Goal: Task Accomplishment & Management: Complete application form

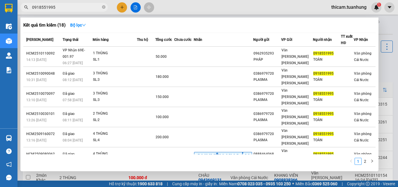
click at [84, 8] on input "0918551995" at bounding box center [66, 7] width 69 height 6
type input "0"
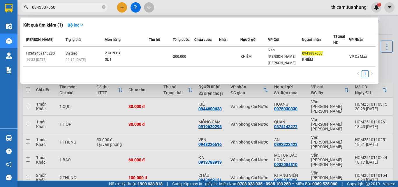
type input "0943837650"
click at [118, 8] on div at bounding box center [199, 93] width 398 height 187
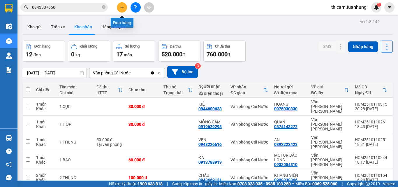
click at [121, 10] on button at bounding box center [122, 7] width 10 height 10
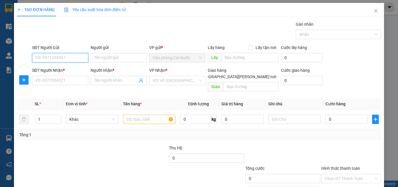
click at [66, 59] on input "SĐT Người Gửi" at bounding box center [60, 57] width 56 height 9
type input "0917383143"
click at [60, 67] on div "0917383143 - NGUYỆT" at bounding box center [63, 69] width 57 height 6
type input "NGUYỆT"
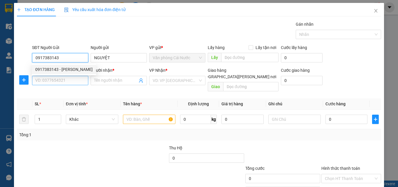
type input "0917383143"
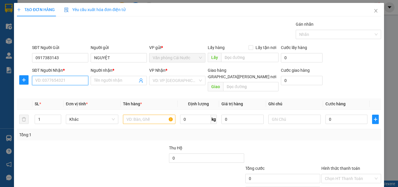
click at [54, 78] on input "SĐT Người Nhận *" at bounding box center [60, 80] width 56 height 9
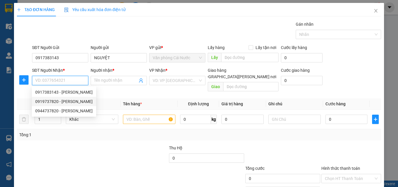
click at [59, 100] on div "0919737820 - DƯƠNG" at bounding box center [63, 101] width 57 height 6
type input "0919737820"
type input "DƯƠNG"
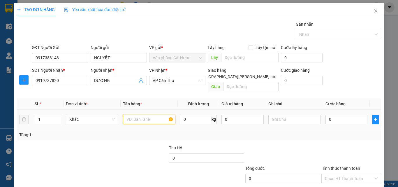
click at [136, 116] on input "text" at bounding box center [149, 118] width 52 height 9
type input "1 BAO"
click at [333, 116] on input "0" at bounding box center [346, 118] width 42 height 9
type input "3"
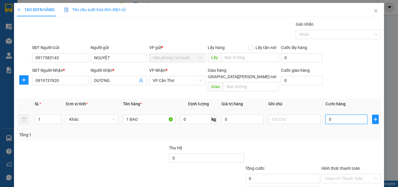
type input "3"
type input "30"
type input "3"
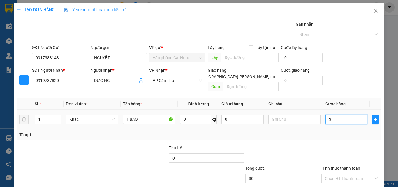
type input "3"
type input "0"
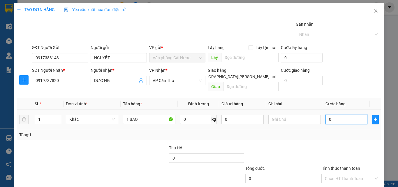
type input "06"
type input "6"
type input "060"
type input "60"
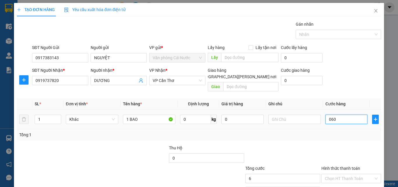
type input "60"
click at [333, 116] on input "060" at bounding box center [346, 118] width 42 height 9
click at [335, 117] on input "060" at bounding box center [346, 118] width 42 height 9
type input "60.000"
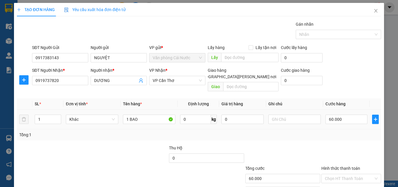
click at [336, 121] on td "60.000" at bounding box center [346, 119] width 47 height 20
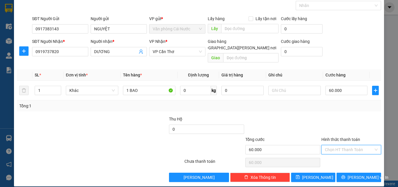
click at [347, 145] on input "Hình thức thanh toán" at bounding box center [349, 149] width 49 height 9
click at [329, 155] on div "Tại văn phòng" at bounding box center [347, 154] width 52 height 6
type input "0"
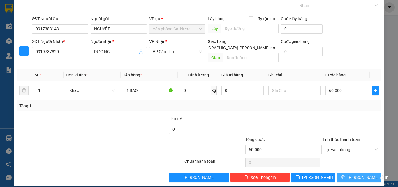
click at [354, 174] on span "Lưu và In" at bounding box center [367, 177] width 41 height 6
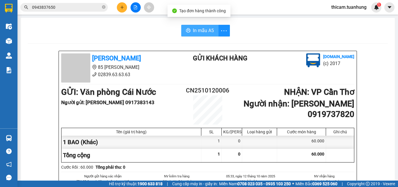
click at [197, 34] on button "In mẫu A5" at bounding box center [199, 31] width 37 height 12
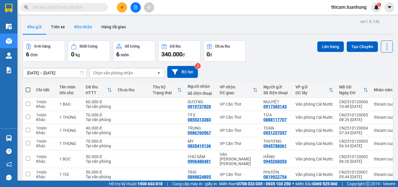
click at [85, 26] on button "Kho nhận" at bounding box center [83, 27] width 27 height 14
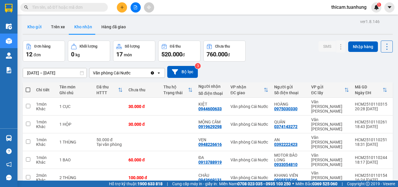
click at [34, 27] on button "Kho gửi" at bounding box center [35, 27] width 24 height 14
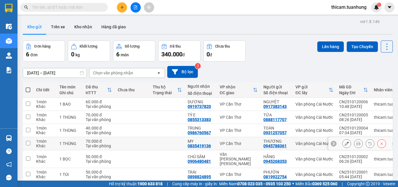
scroll to position [27, 0]
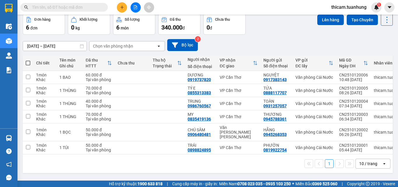
click at [27, 62] on span at bounding box center [28, 63] width 5 height 5
click at [28, 60] on input "checkbox" at bounding box center [28, 60] width 0 height 0
checkbox input "true"
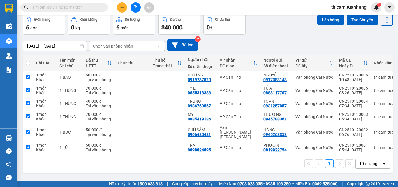
checkbox input "true"
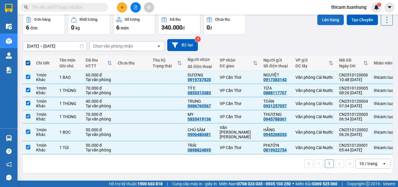
click at [330, 20] on button "Lên hàng" at bounding box center [330, 20] width 26 height 10
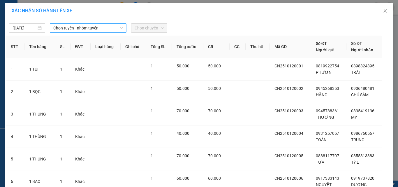
click at [99, 28] on span "Chọn tuyến - nhóm tuyến" at bounding box center [88, 28] width 70 height 9
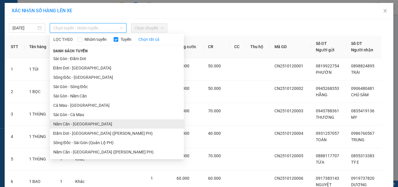
click at [78, 124] on li "Năm Căn - [GEOGRAPHIC_DATA]" at bounding box center [117, 123] width 134 height 9
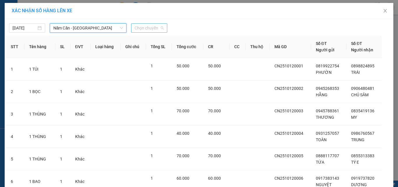
click at [161, 30] on span "Chọn chuyến" at bounding box center [148, 28] width 29 height 9
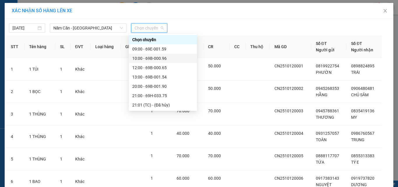
click at [153, 57] on div "10:00 - 69B-000.96" at bounding box center [162, 58] width 61 height 6
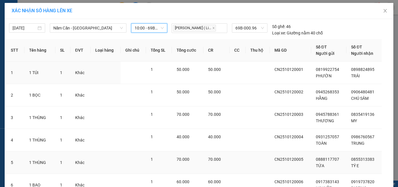
scroll to position [52, 0]
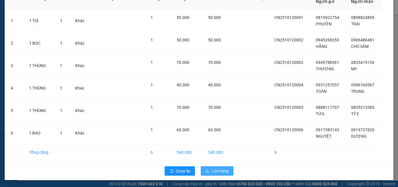
click at [216, 170] on span "Lên hàng" at bounding box center [220, 170] width 17 height 6
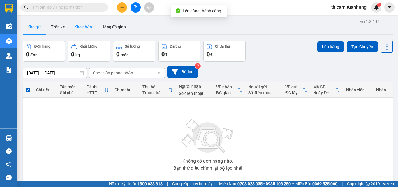
click at [87, 25] on button "Kho nhận" at bounding box center [83, 27] width 27 height 14
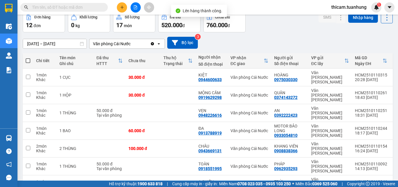
scroll to position [87, 0]
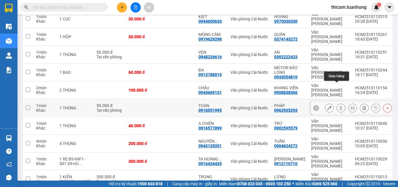
click at [339, 103] on button at bounding box center [341, 108] width 8 height 10
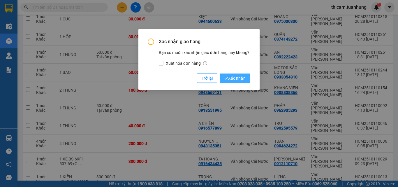
click at [236, 80] on span "Xác nhận" at bounding box center [234, 78] width 21 height 6
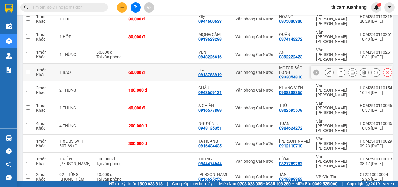
scroll to position [58, 0]
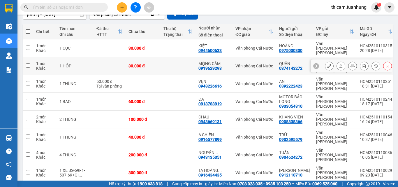
click at [339, 61] on button at bounding box center [341, 66] width 8 height 10
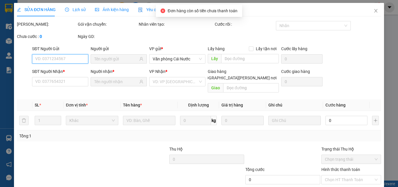
scroll to position [29, 0]
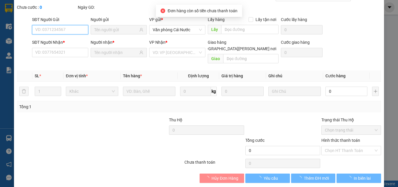
type input "0374143272"
type input "QUÂN"
type input "0919629298"
type input "MỘNG CẦM"
type input "30.000"
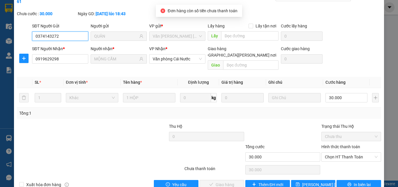
click at [339, 152] on span "Chọn HT Thanh Toán" at bounding box center [351, 156] width 53 height 9
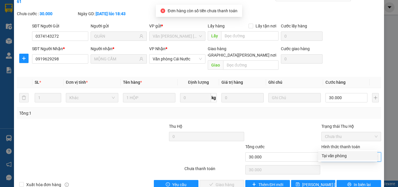
drag, startPoint x: 336, startPoint y: 156, endPoint x: 311, endPoint y: 150, distance: 25.8
click at [336, 156] on div "Tại văn phòng" at bounding box center [347, 155] width 52 height 6
type input "0"
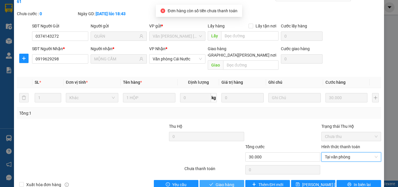
click at [225, 176] on span "Giao hàng" at bounding box center [224, 184] width 19 height 6
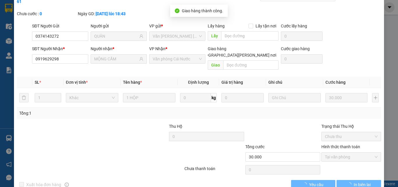
scroll to position [0, 0]
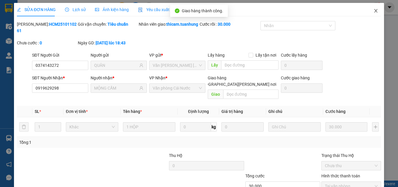
click at [373, 12] on icon "close" at bounding box center [375, 10] width 5 height 5
